Goal: Task Accomplishment & Management: Use online tool/utility

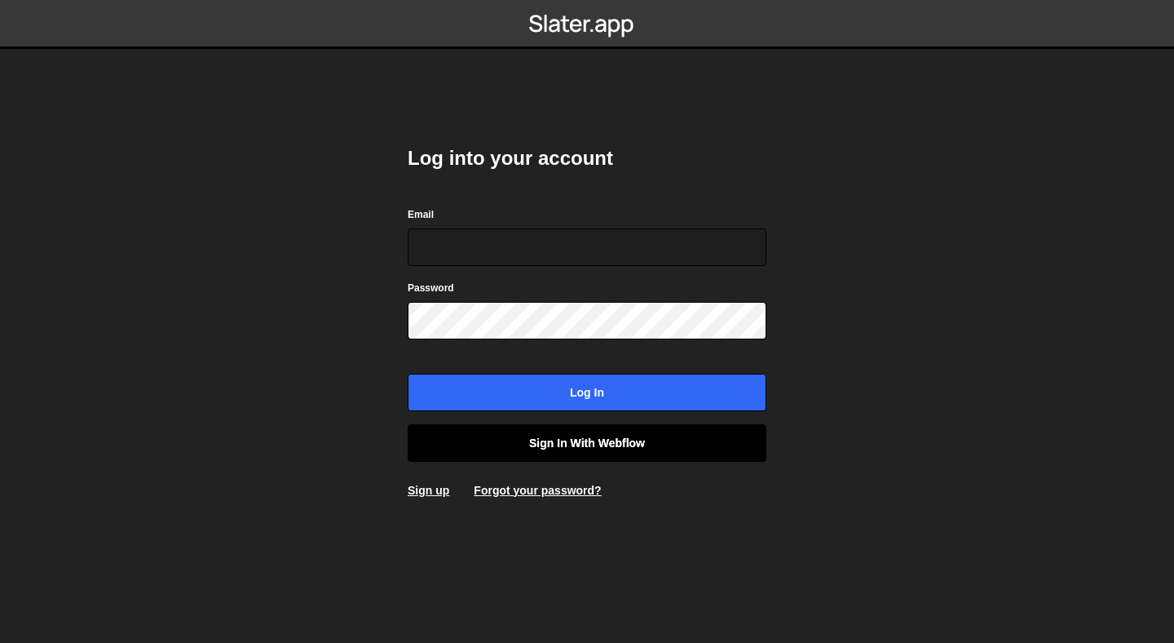
click at [605, 447] on link "Sign in with Webflow" at bounding box center [587, 443] width 359 height 38
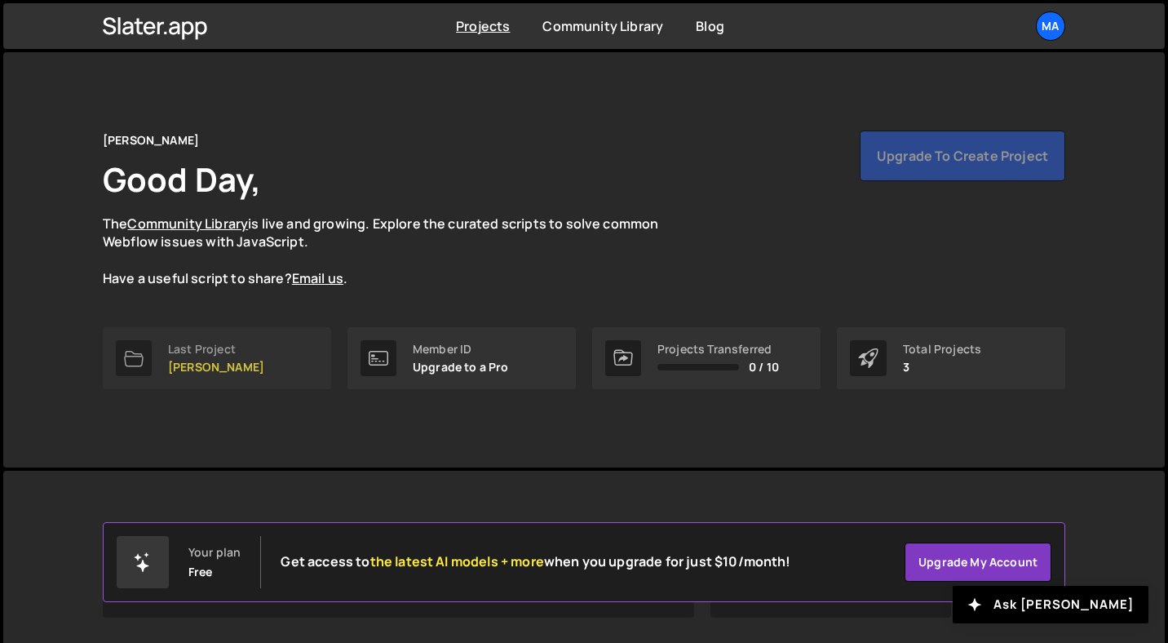
click at [218, 362] on p "[PERSON_NAME]" at bounding box center [216, 366] width 96 height 13
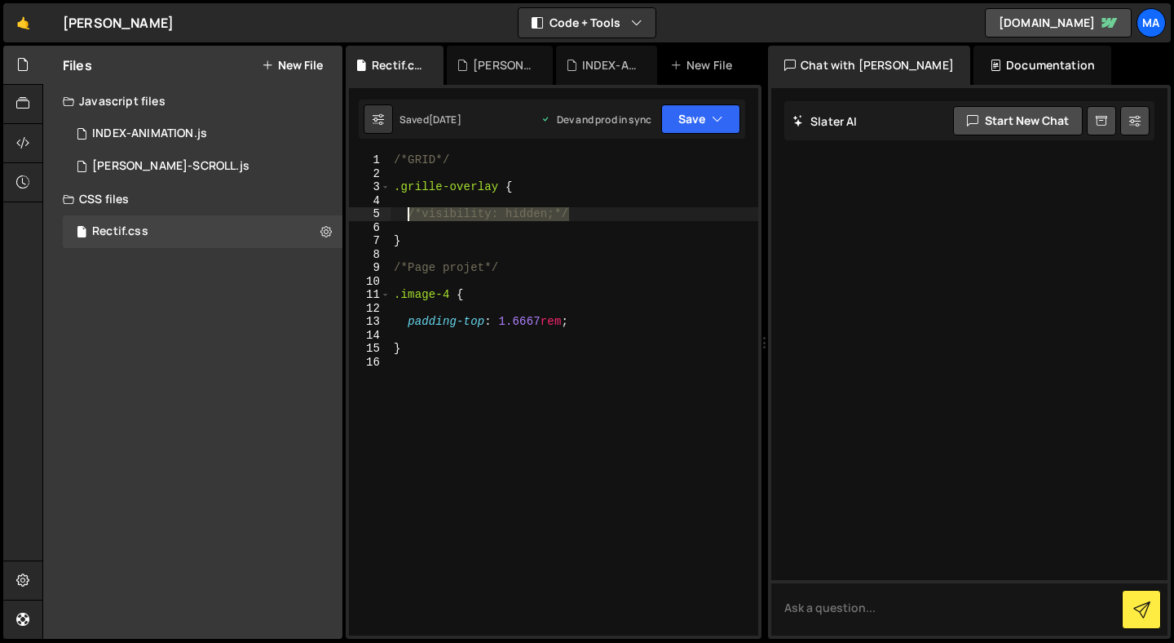
drag, startPoint x: 593, startPoint y: 215, endPoint x: 404, endPoint y: 211, distance: 189.2
click at [404, 211] on div "/*GRID*/ .grille-overlay { /*visibility: hidden;*/ } /*Page projet*/ .image-4 {…" at bounding box center [575, 407] width 368 height 509
click at [623, 208] on div "/*GRID*/ .grille-overlay { /* /*visibility: hidden;*/ */ } /*Page projet*/ .ima…" at bounding box center [575, 407] width 368 height 509
click at [418, 210] on div "/*GRID*/ .grille-overlay { /*visibility: hidden; } /*Page projet*/ .image-4 { p…" at bounding box center [575, 407] width 368 height 509
type textarea "visibility: hidden;"
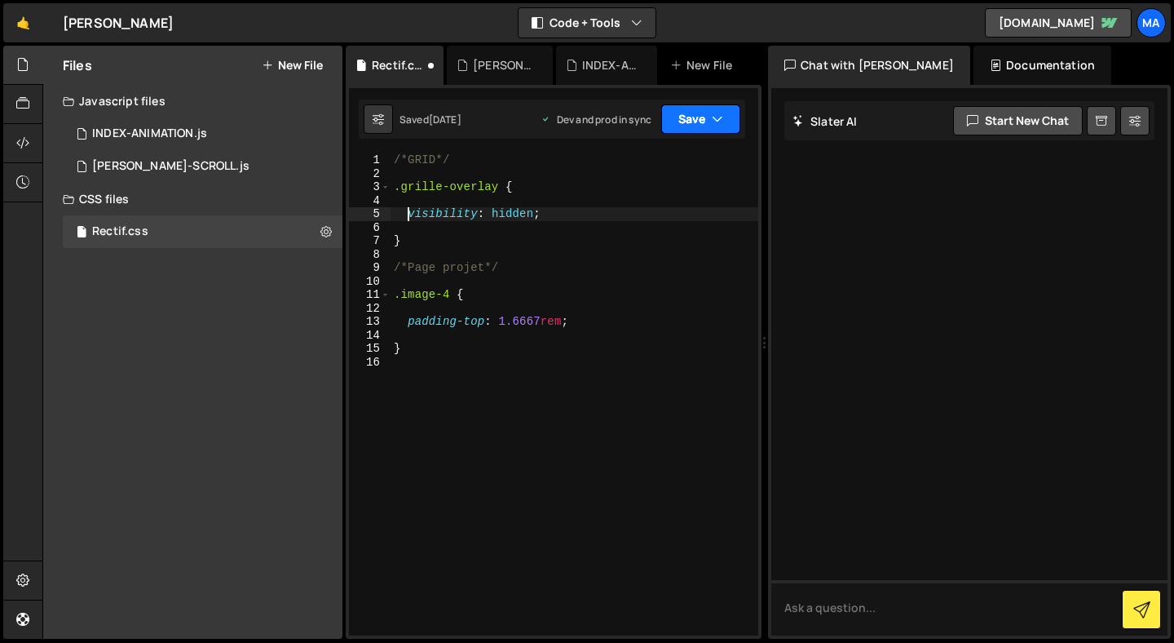
click at [704, 114] on button "Save" at bounding box center [700, 118] width 79 height 29
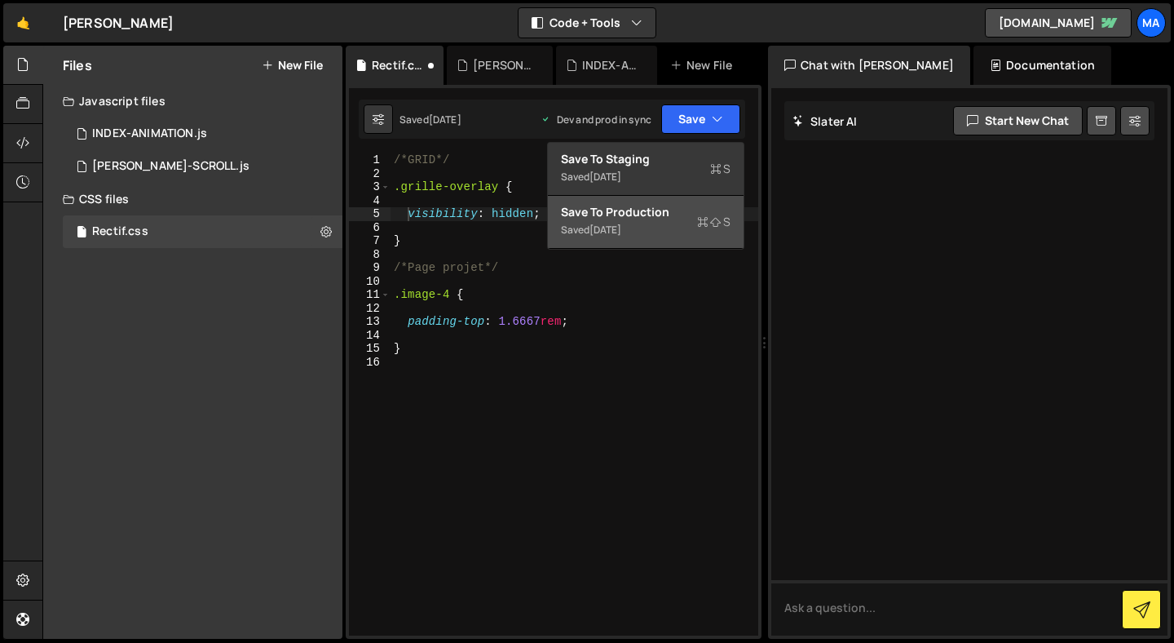
click at [696, 234] on div "Saved [DATE]" at bounding box center [646, 230] width 170 height 20
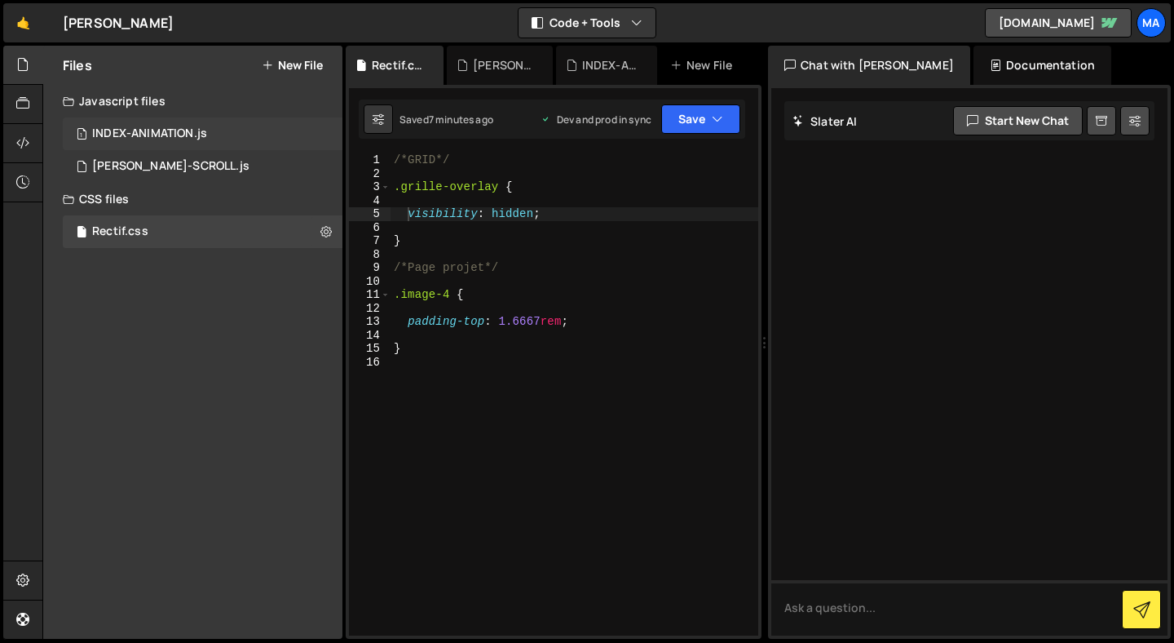
click at [185, 142] on div "1 INDEX-ANIMATION.js 0" at bounding box center [203, 133] width 280 height 33
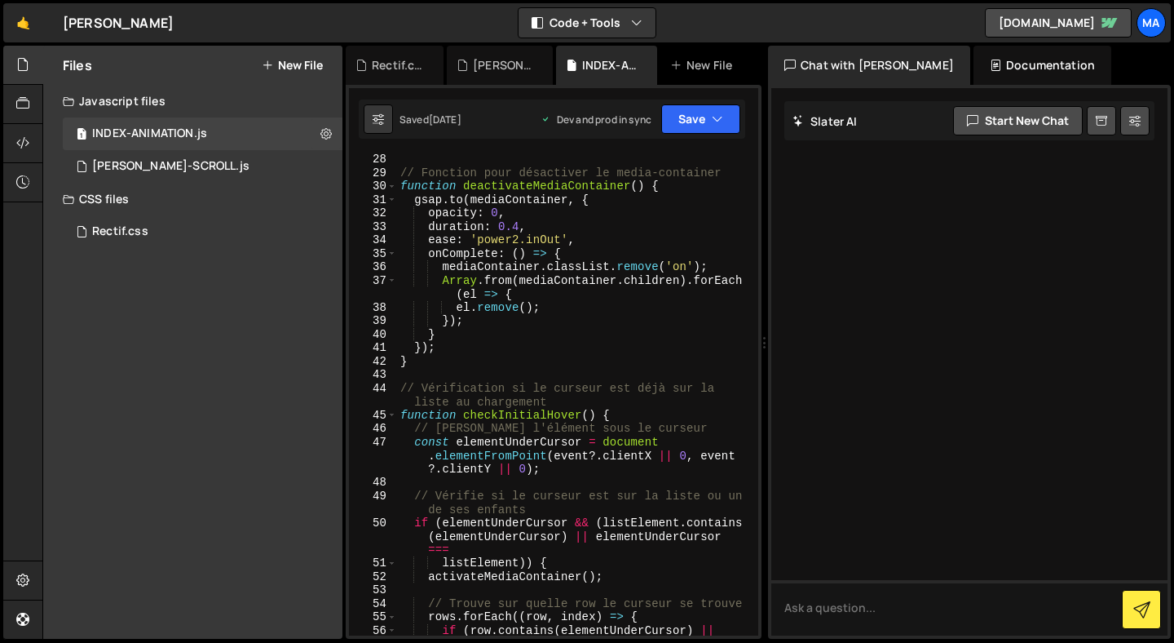
scroll to position [441, 0]
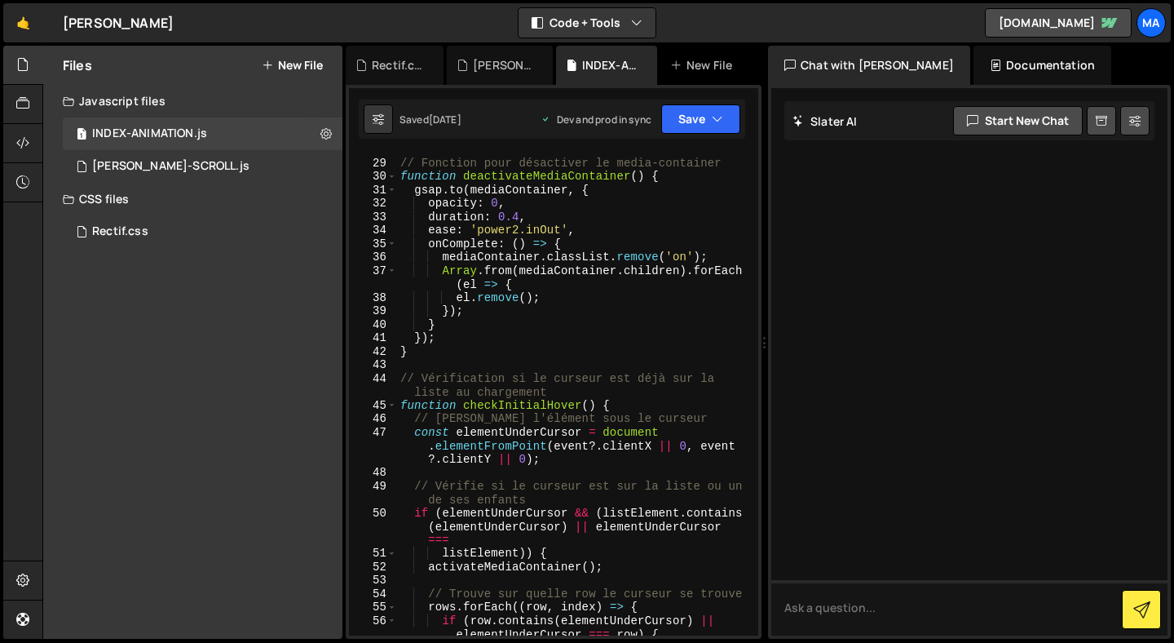
click at [580, 326] on div "// Fonction pour désactiver le media-container function deactivateMediaContaine…" at bounding box center [574, 404] width 355 height 523
type textarea "}, { once: true });"
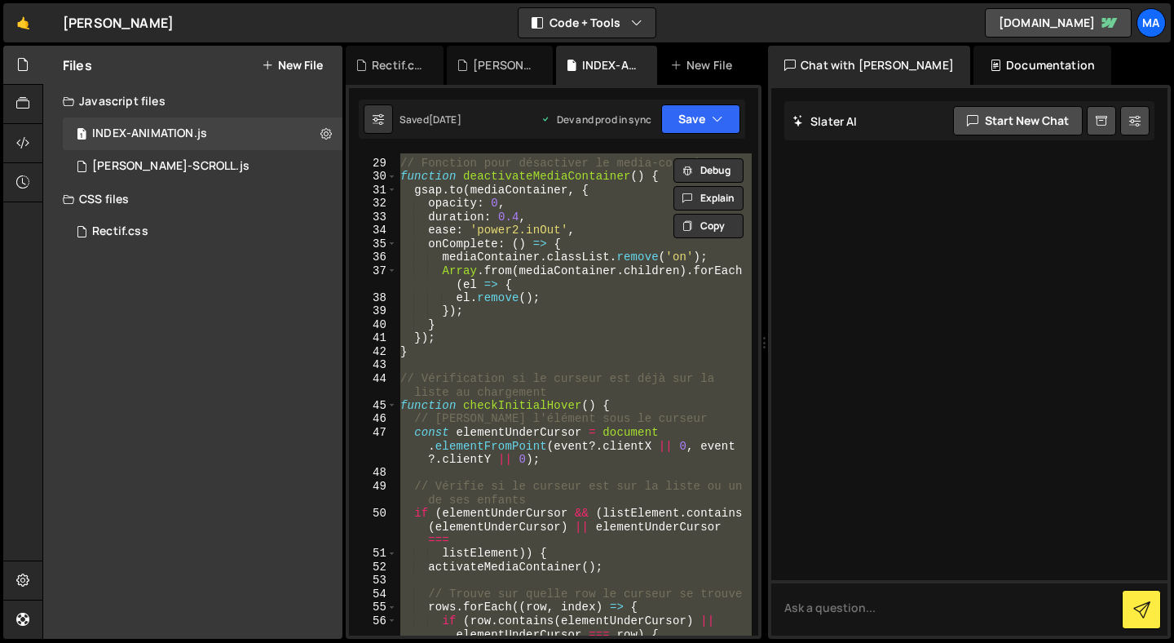
click at [588, 471] on div "// Fonction pour désactiver le media-container function deactivateMediaContaine…" at bounding box center [574, 394] width 355 height 482
paste textarea "window.addEventListener('resize', checkResponsive);"
type textarea "window.addEventListener('resize', checkResponsive);"
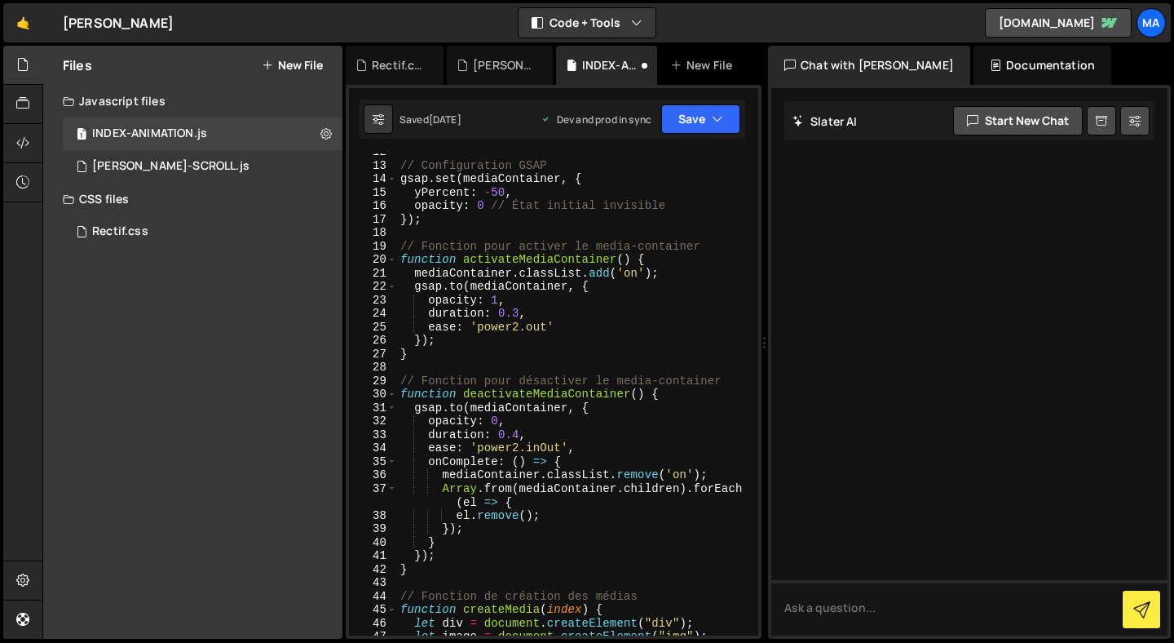
scroll to position [0, 0]
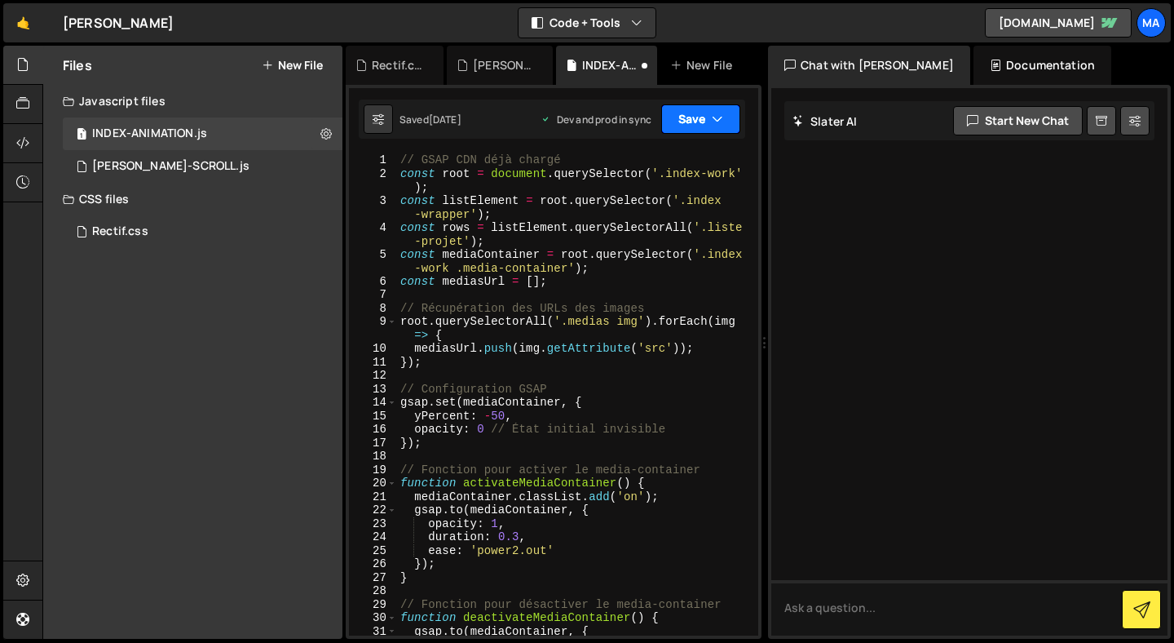
click at [722, 119] on icon "button" at bounding box center [717, 119] width 11 height 16
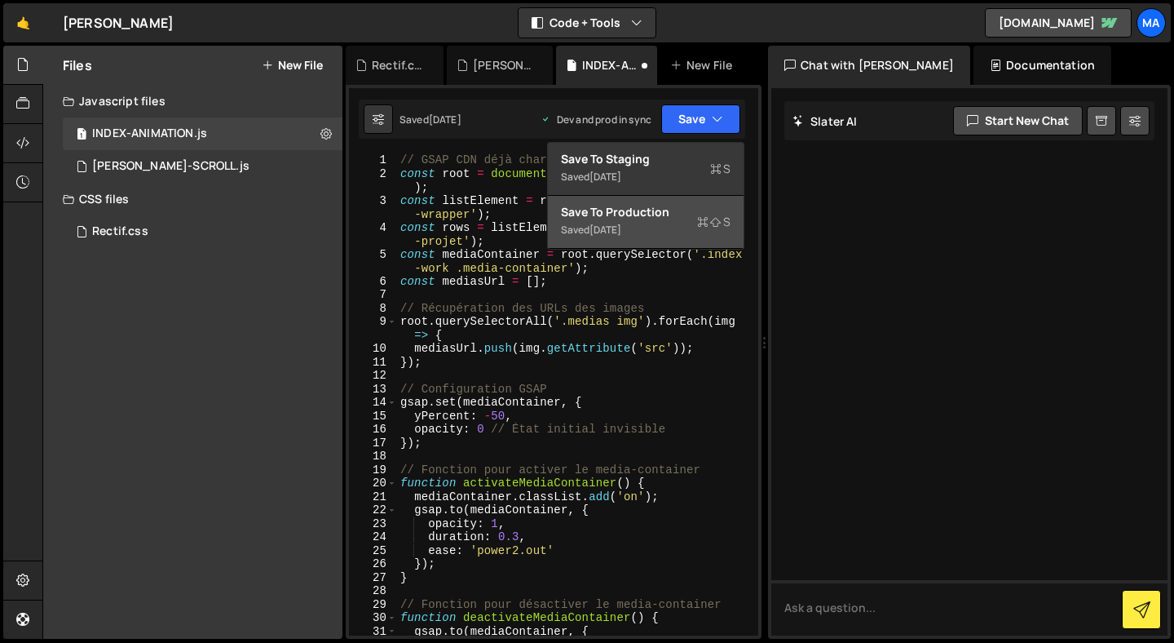
click at [671, 223] on div "Saved [DATE]" at bounding box center [646, 230] width 170 height 20
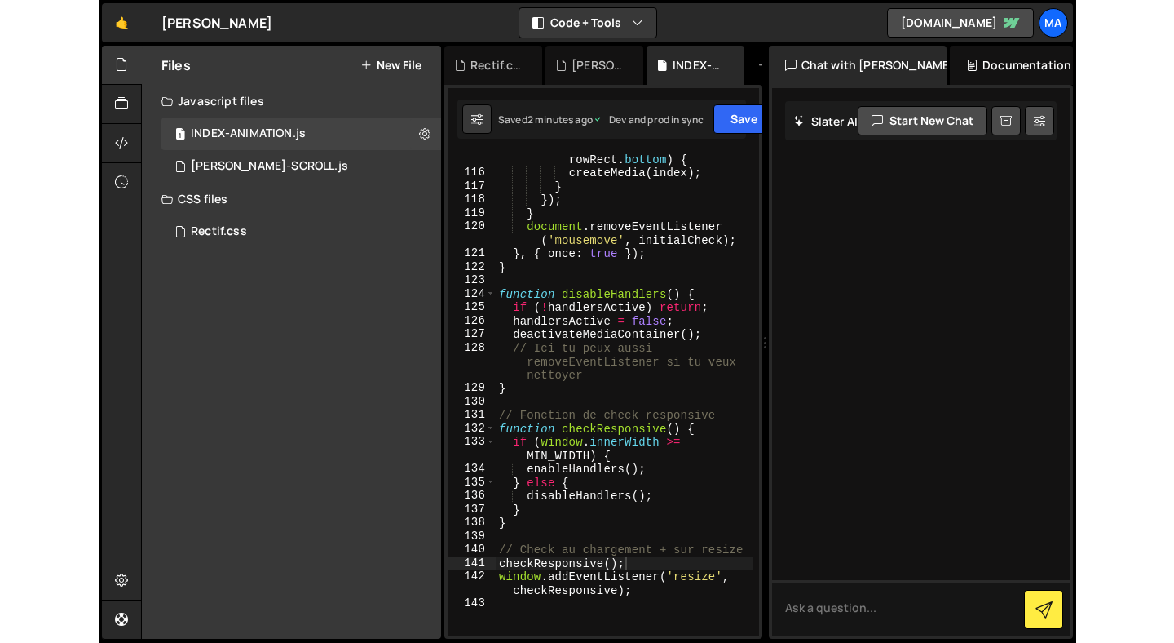
scroll to position [2194, 0]
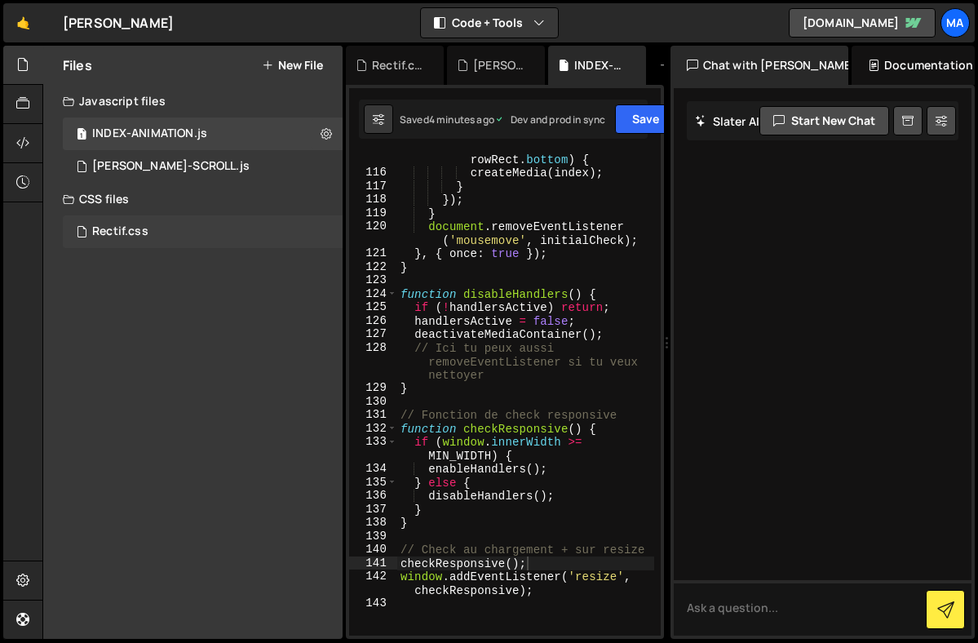
click at [161, 228] on div "Rectif.css 0" at bounding box center [203, 231] width 280 height 33
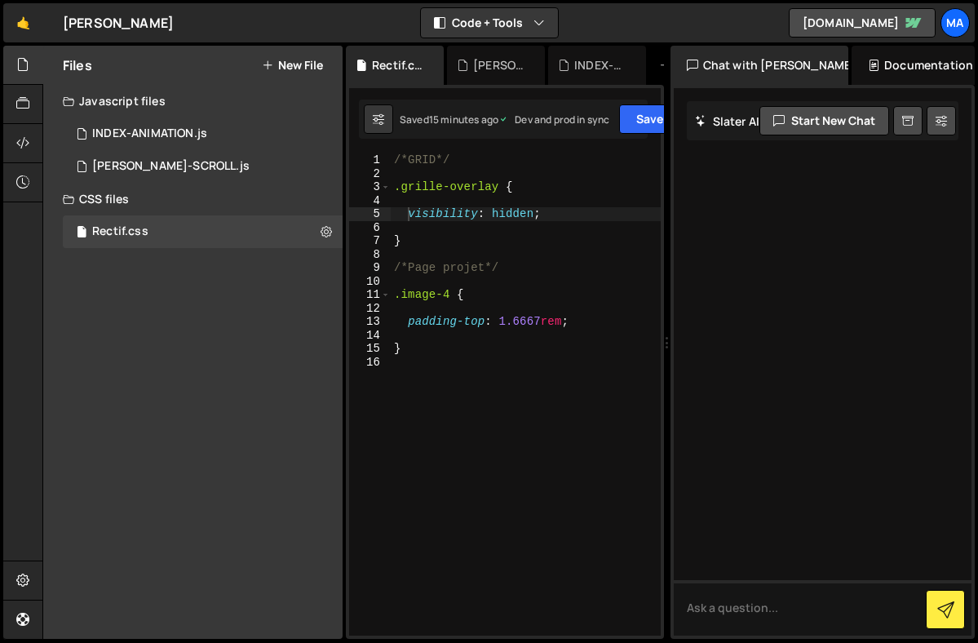
type textarea "}"
click at [408, 348] on div "/*GRID*/ .grille-overlay { visibility : hidden ; } /*Page projet*/ .image-4 { p…" at bounding box center [575, 407] width 368 height 509
paste textarea "}"
type textarea "}"
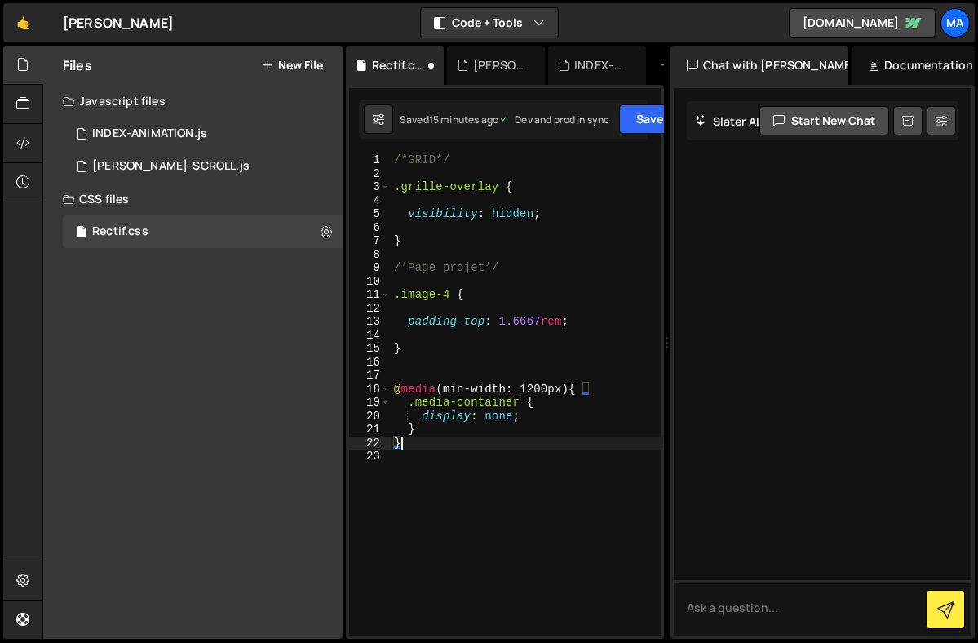
click at [527, 502] on div "/*GRID*/ .grille-overlay { visibility : hidden ; } /*Page projet*/ .image-4 { p…" at bounding box center [526, 407] width 270 height 509
click at [652, 114] on button "Save" at bounding box center [658, 118] width 79 height 29
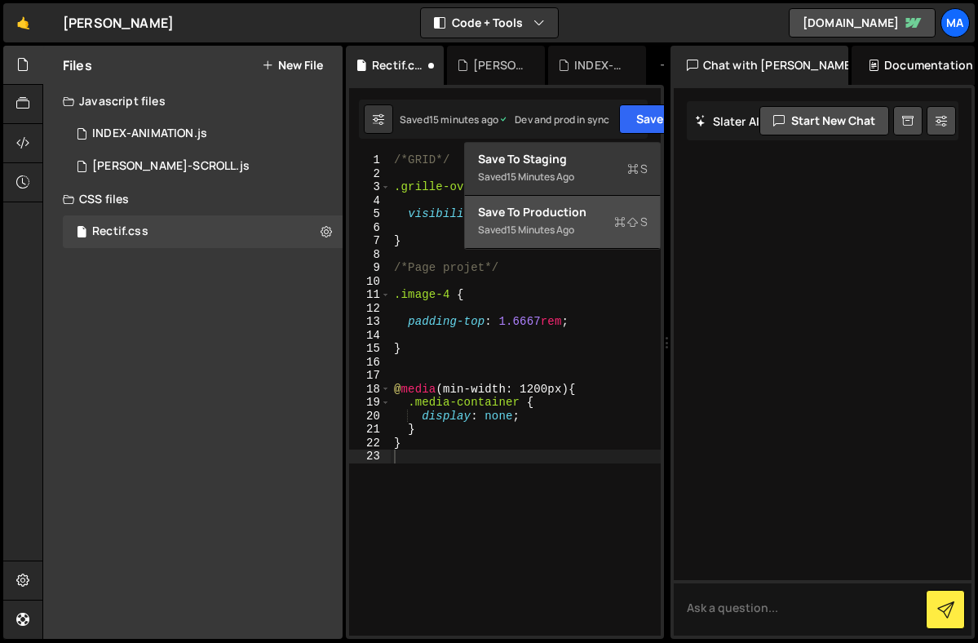
click at [543, 233] on div "15 minutes ago" at bounding box center [540, 230] width 68 height 14
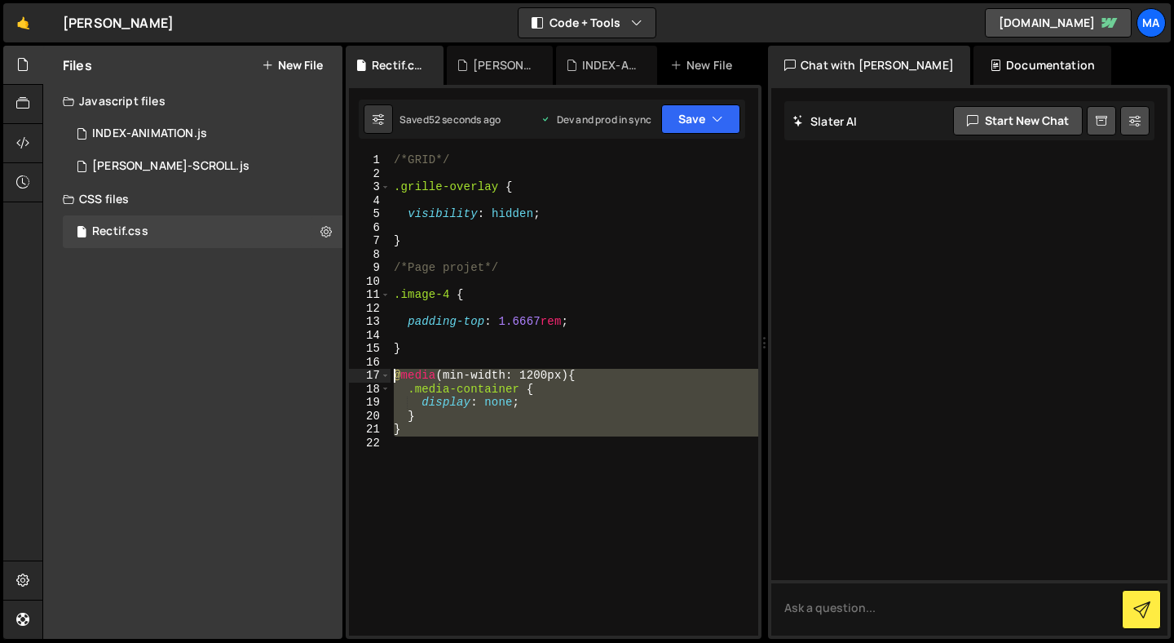
drag, startPoint x: 467, startPoint y: 448, endPoint x: 369, endPoint y: 374, distance: 123.0
click at [369, 374] on div "1 2 3 4 5 6 7 8 9 10 11 12 13 14 15 16 17 18 19 20 21 22 /*GRID*/ .grille-overl…" at bounding box center [553, 394] width 409 height 482
type textarea "@media (min-width: 1200px) { .media-container {"
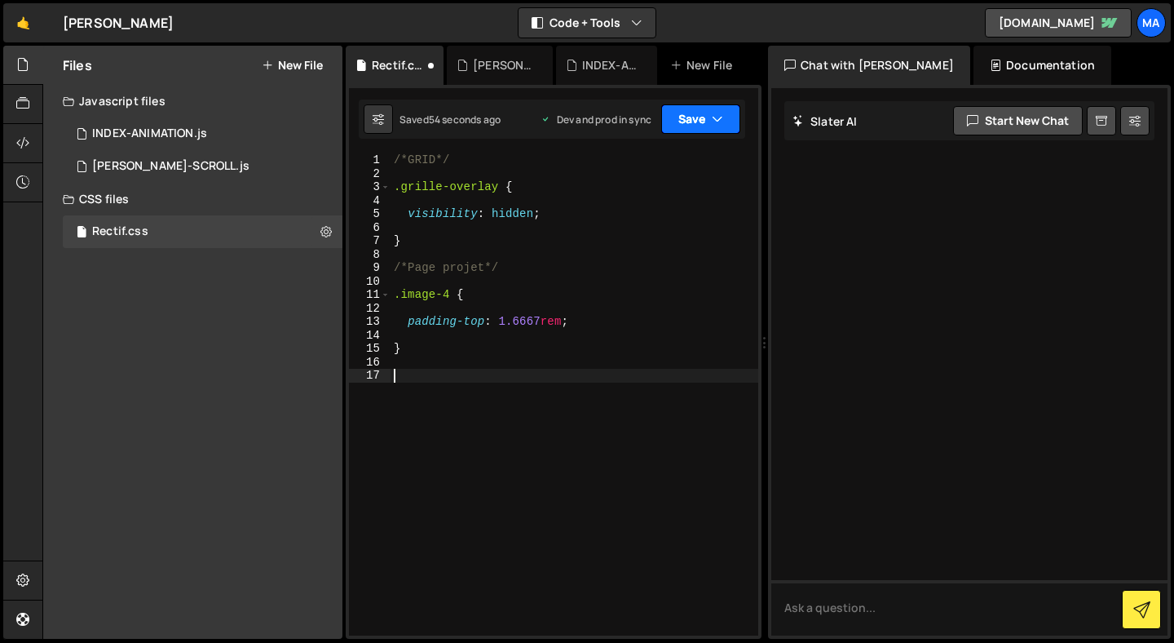
click at [724, 117] on button "Save" at bounding box center [700, 118] width 79 height 29
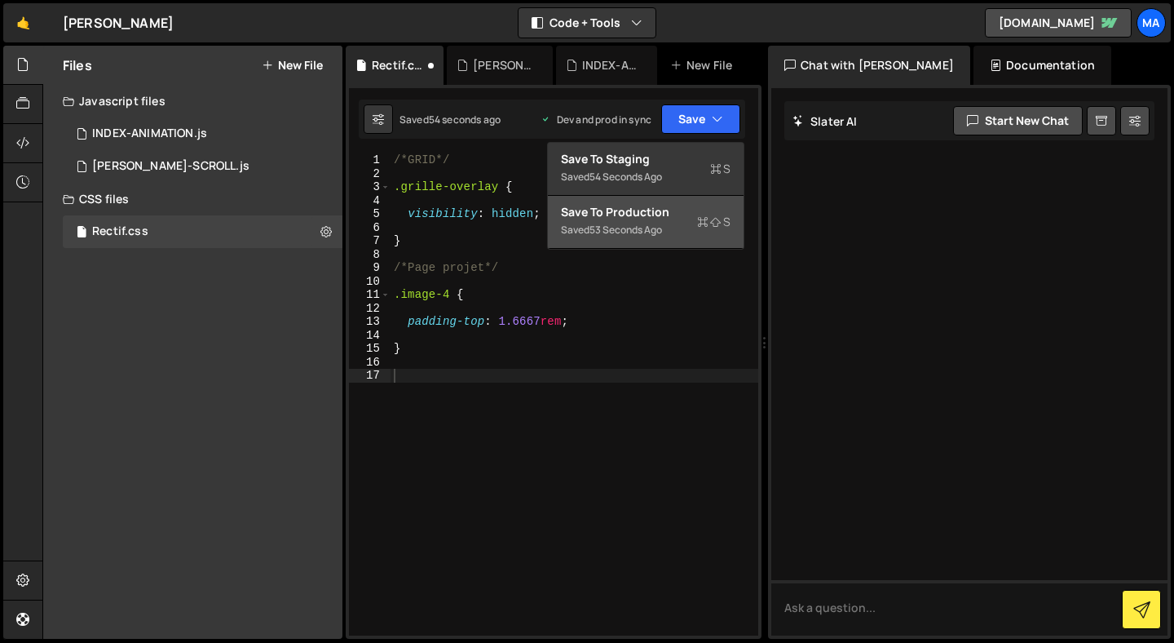
click at [711, 220] on icon at bounding box center [715, 222] width 11 height 16
